Goal: Task Accomplishment & Management: Manage account settings

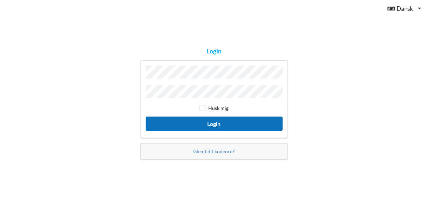
click at [216, 120] on button "Login" at bounding box center [214, 124] width 137 height 14
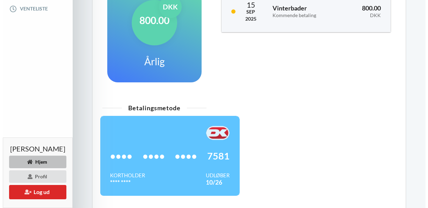
scroll to position [210, 0]
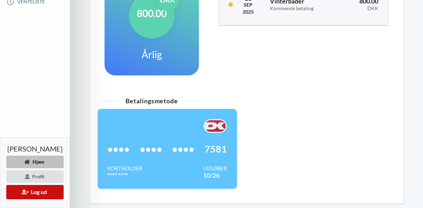
click at [36, 192] on button "Log ud" at bounding box center [34, 192] width 57 height 14
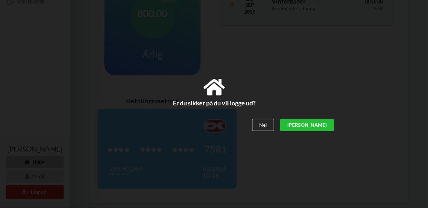
click at [328, 123] on div "[PERSON_NAME]" at bounding box center [307, 125] width 54 height 13
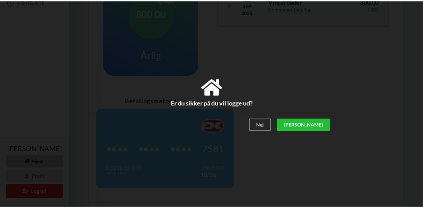
scroll to position [136, 0]
